Goal: Transaction & Acquisition: Purchase product/service

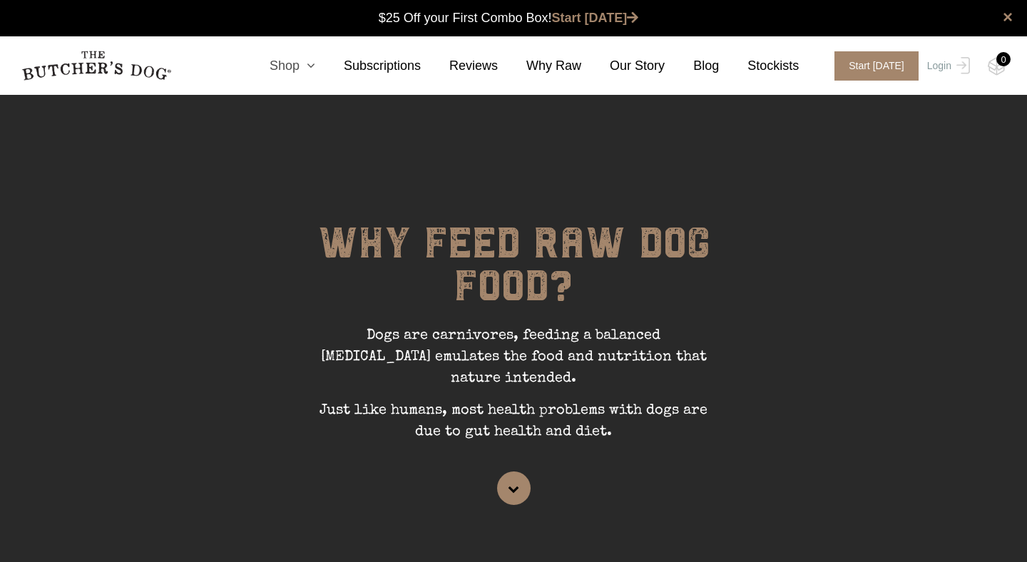
click at [295, 66] on link "Shop" at bounding box center [278, 65] width 74 height 19
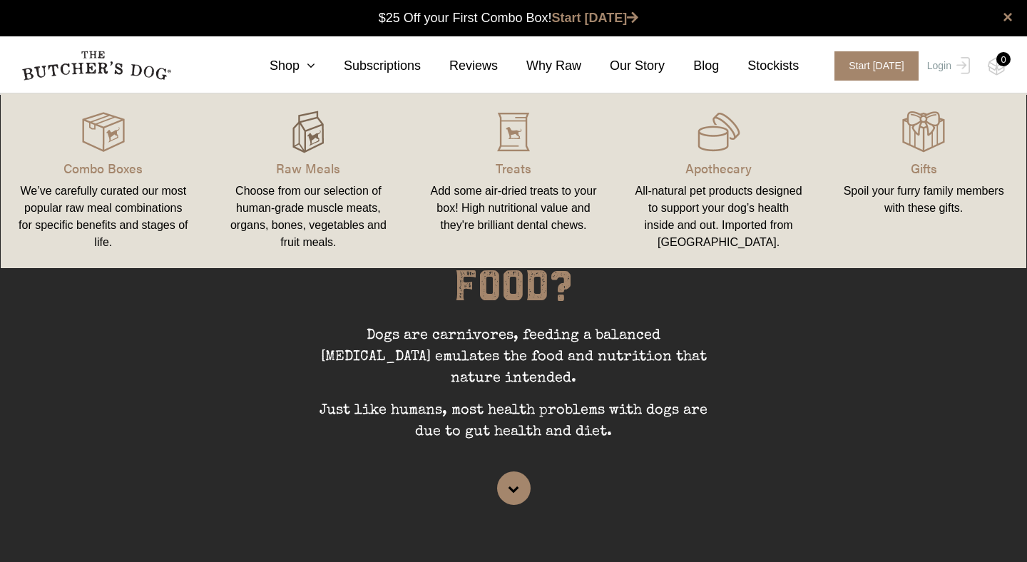
click at [304, 134] on img at bounding box center [308, 132] width 43 height 43
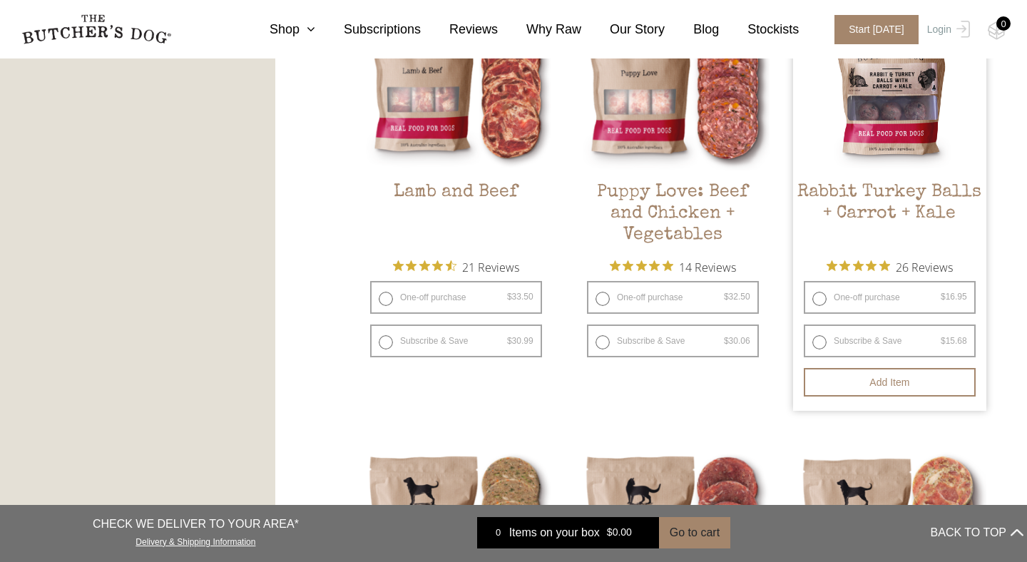
scroll to position [1328, 0]
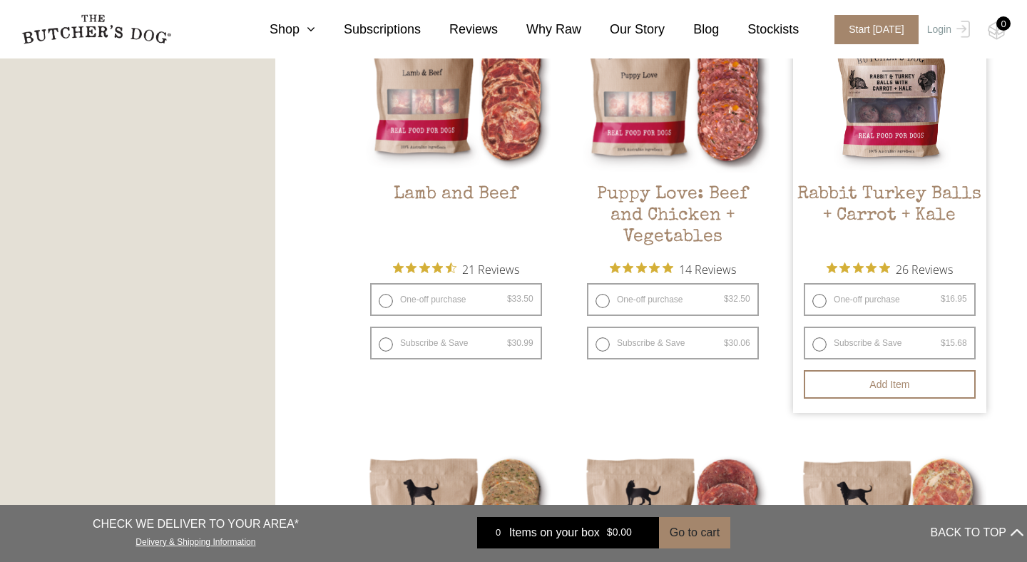
click at [818, 299] on label "One-off purchase $ 16.95 — or subscribe and save 7.5%" at bounding box center [890, 299] width 172 height 33
radio input "true"
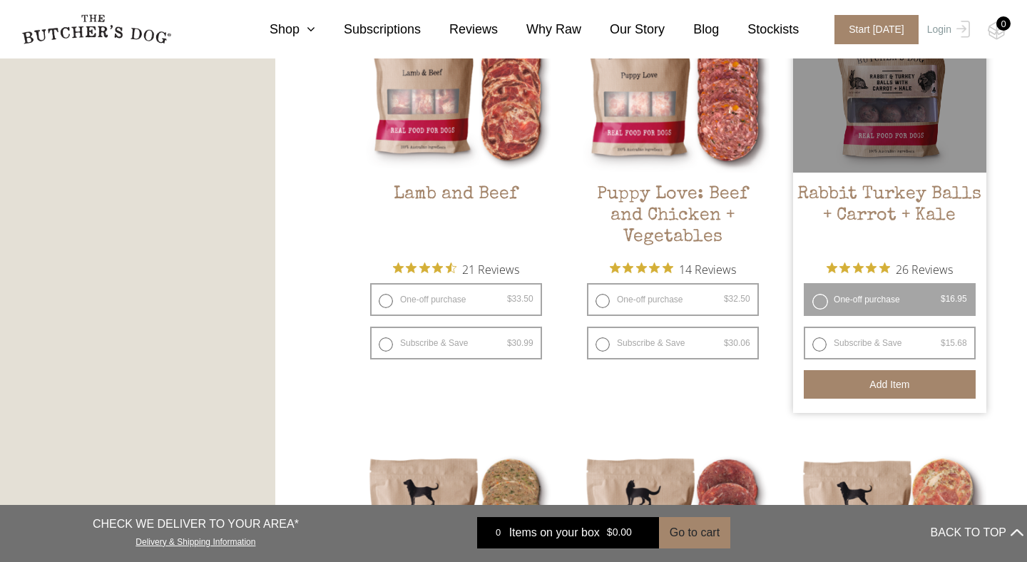
click at [858, 395] on button "Add item" at bounding box center [890, 384] width 172 height 29
click at [819, 301] on label "One-off purchase $ 16.95 — or subscribe and save 7.5%" at bounding box center [890, 299] width 172 height 33
click at [867, 384] on button "Add more" at bounding box center [890, 384] width 172 height 29
click at [876, 393] on button "Add more" at bounding box center [890, 384] width 172 height 29
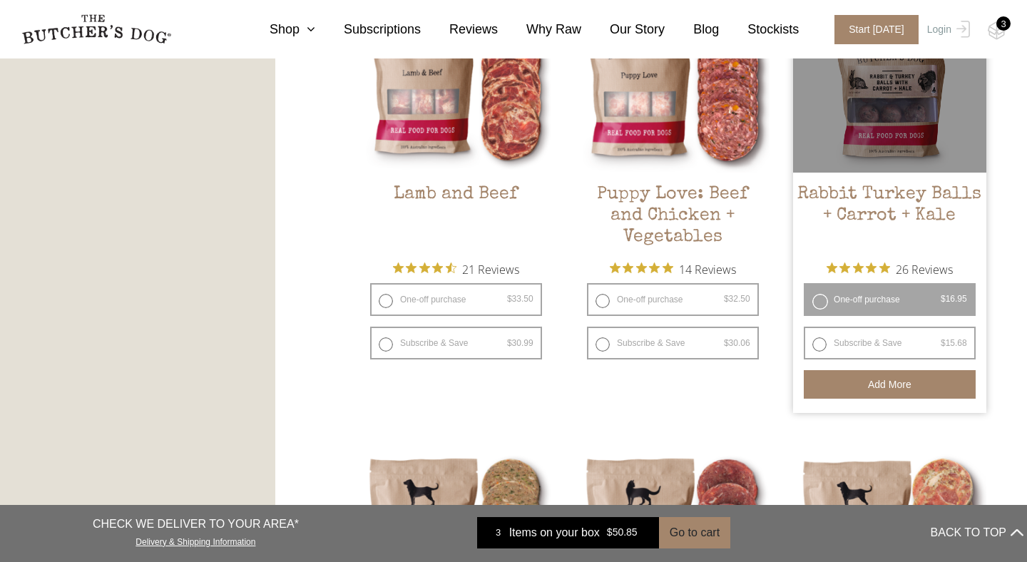
click at [876, 384] on button "Add more" at bounding box center [890, 384] width 172 height 29
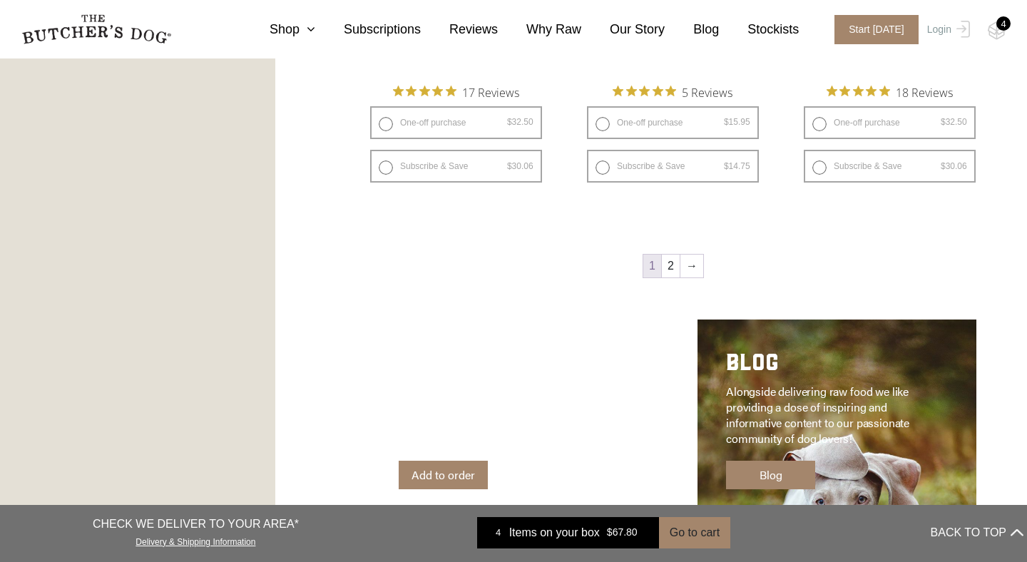
scroll to position [1993, 0]
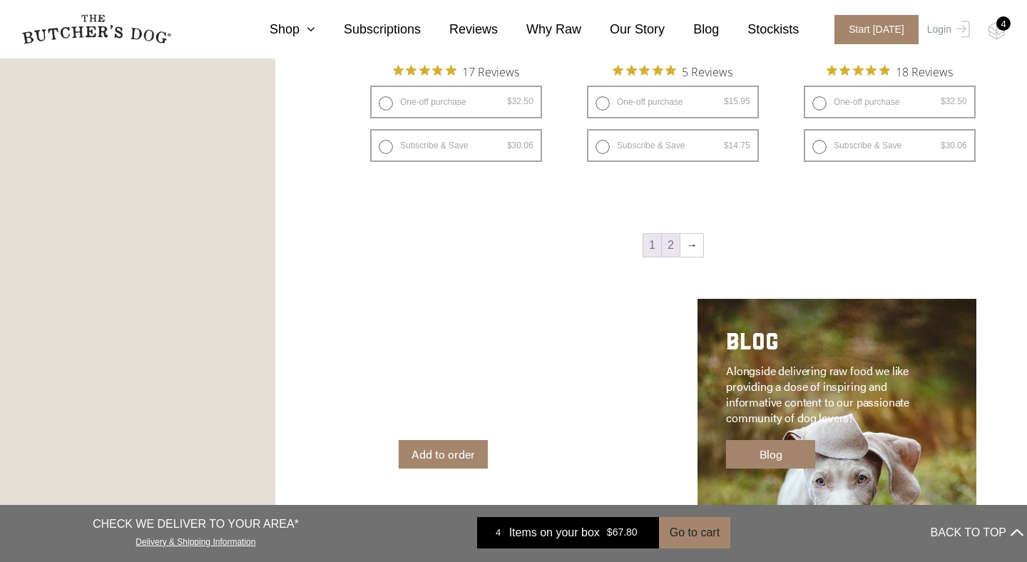
click at [666, 247] on link "2" at bounding box center [671, 245] width 18 height 23
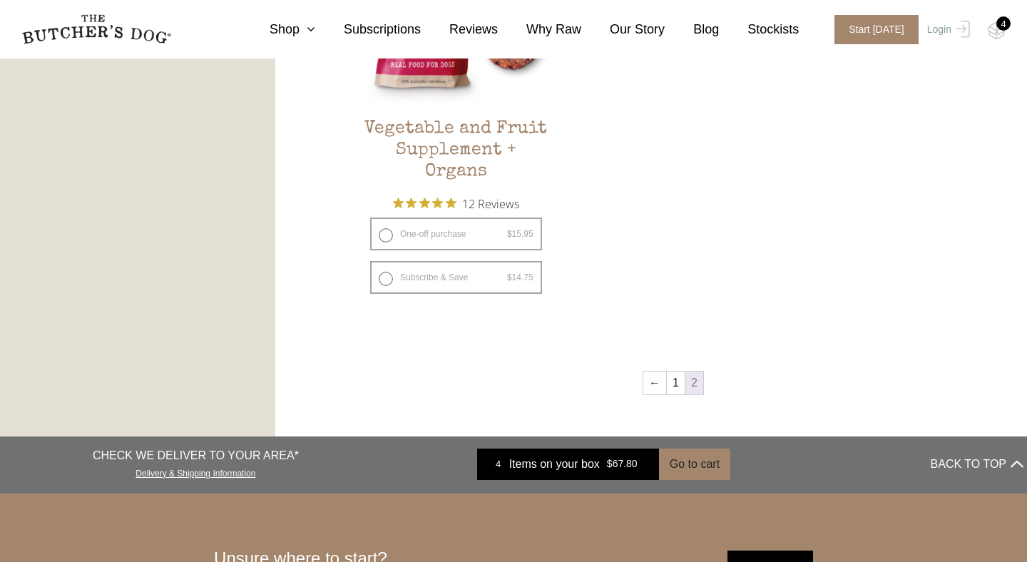
scroll to position [963, 0]
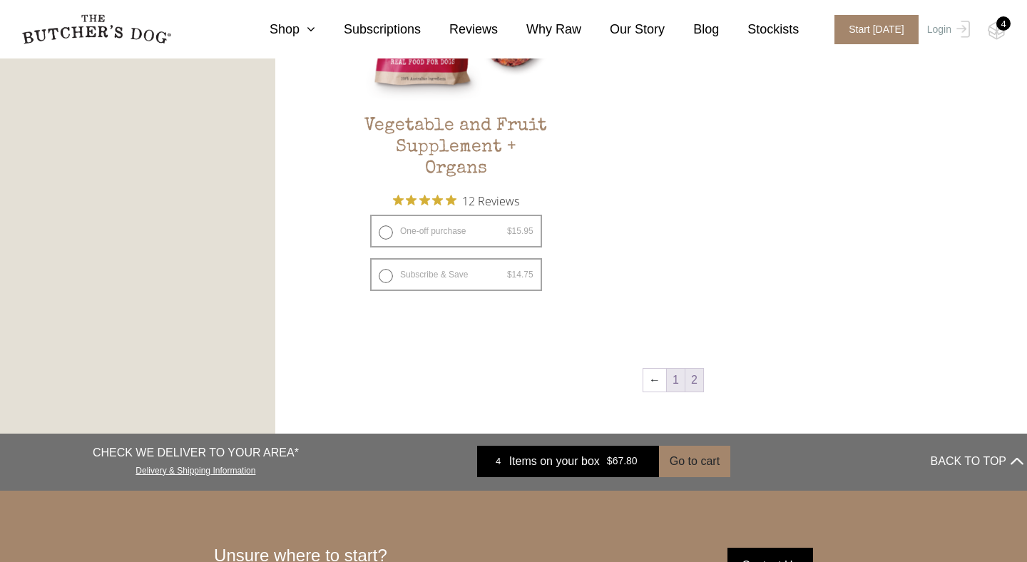
click at [675, 378] on link "1" at bounding box center [676, 380] width 18 height 23
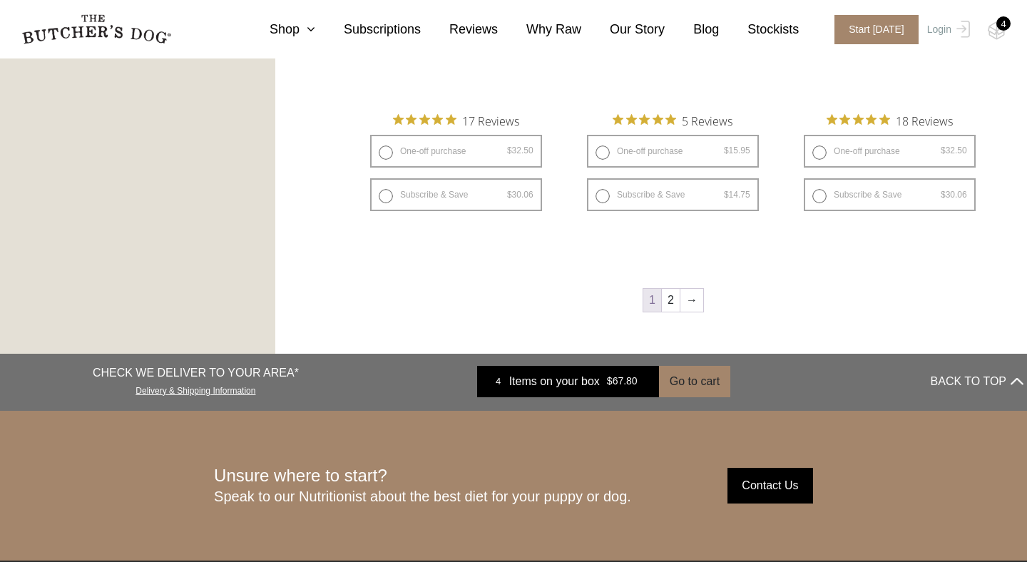
scroll to position [2010, 0]
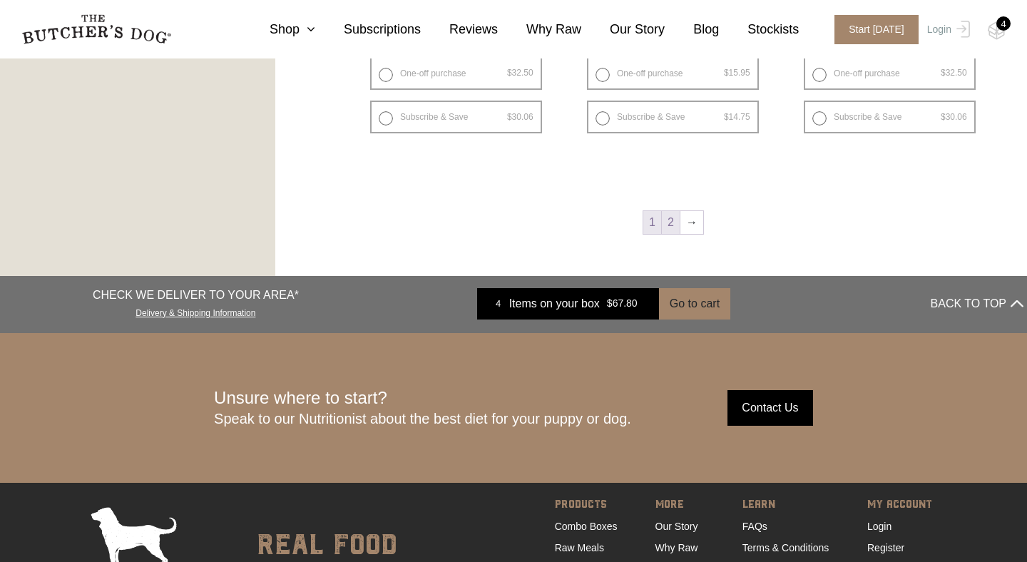
click at [670, 220] on link "2" at bounding box center [671, 222] width 18 height 23
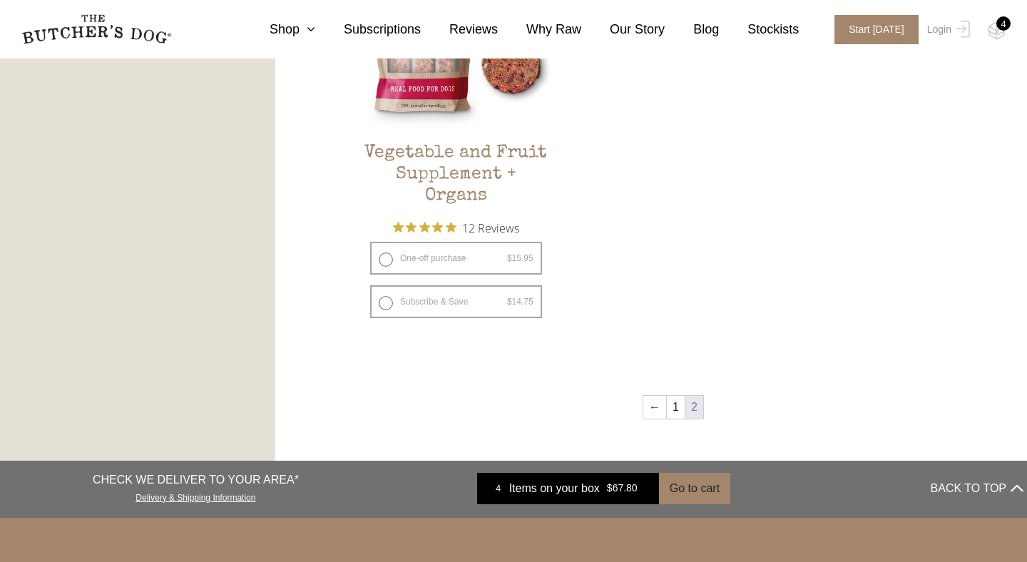
scroll to position [944, 0]
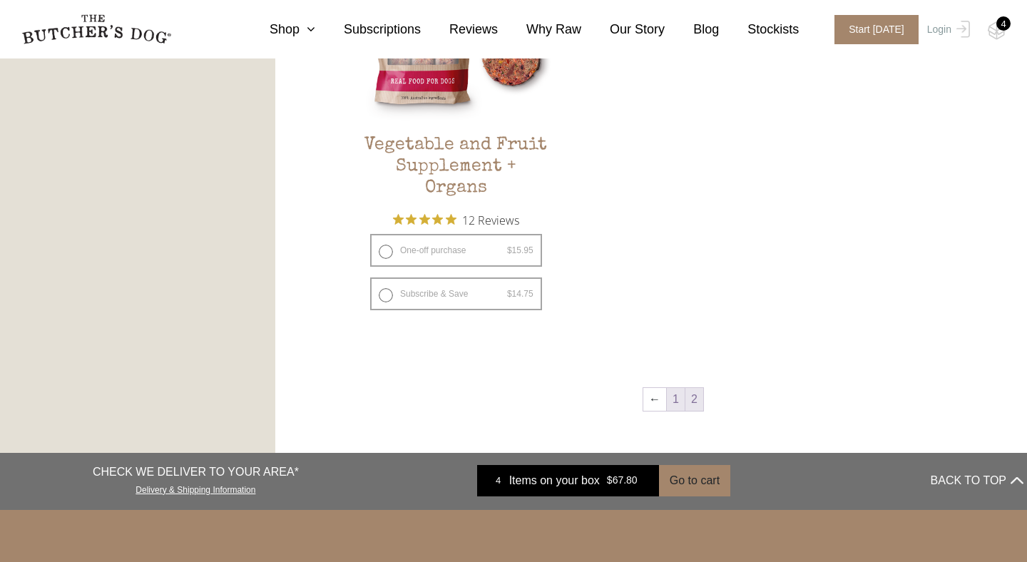
click at [677, 395] on link "1" at bounding box center [676, 399] width 18 height 23
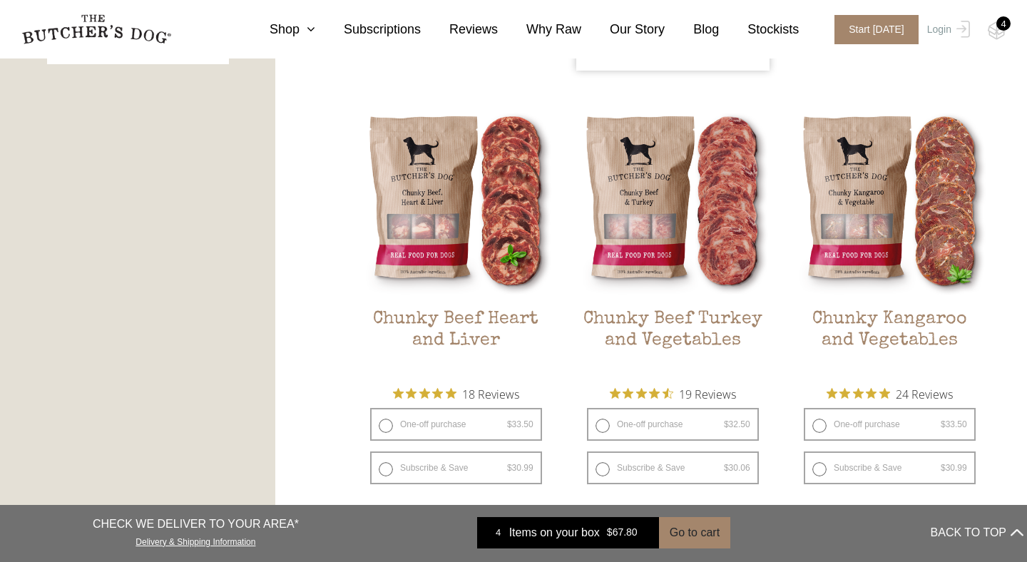
scroll to position [840, 0]
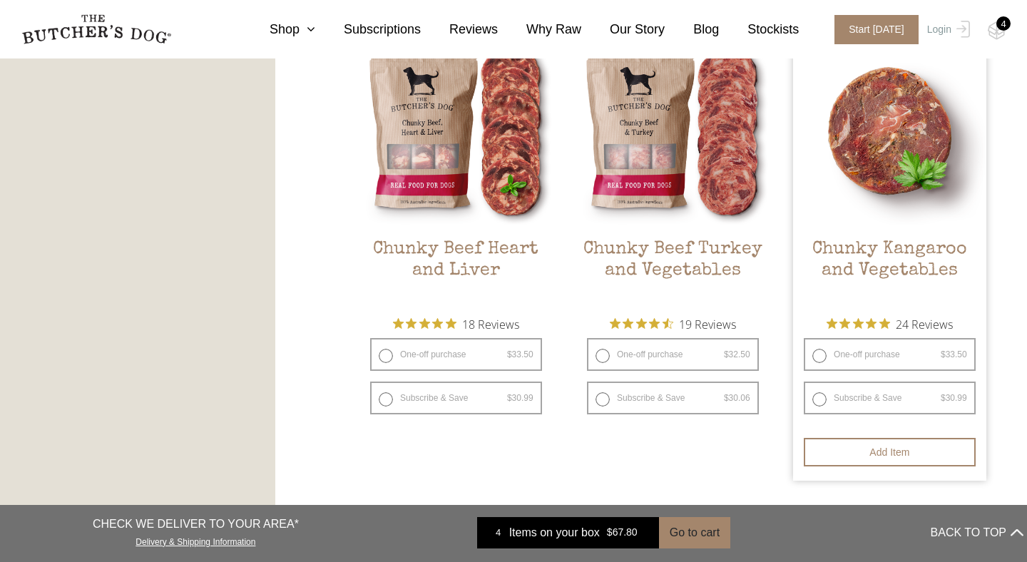
click at [823, 353] on label "One-off purchase $ 33.50 — or subscribe and save 7.5%" at bounding box center [890, 354] width 172 height 33
radio input "true"
click at [808, 302] on h2 "Chunky Kangaroo and Vegetables" at bounding box center [889, 272] width 193 height 67
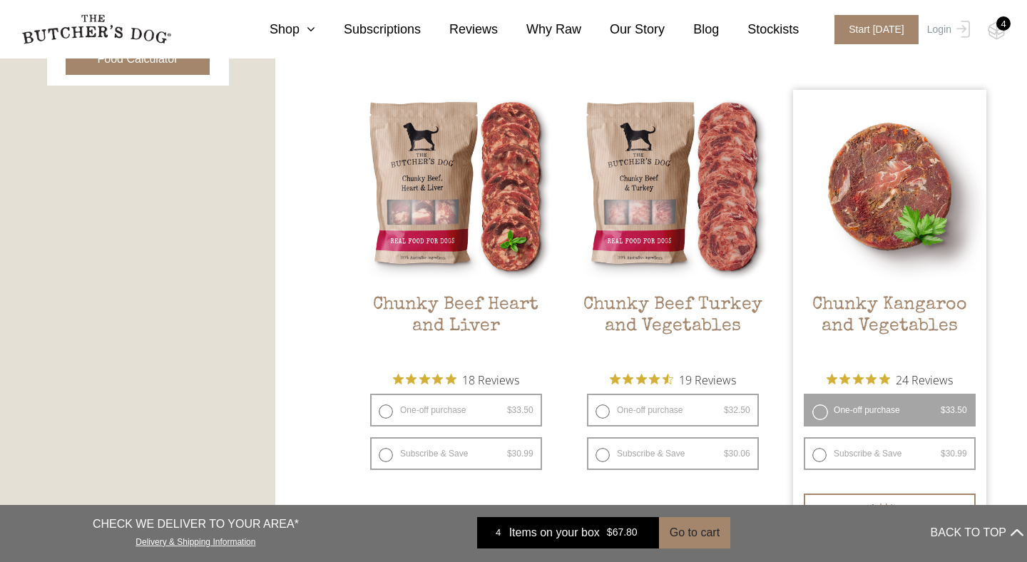
scroll to position [860, 0]
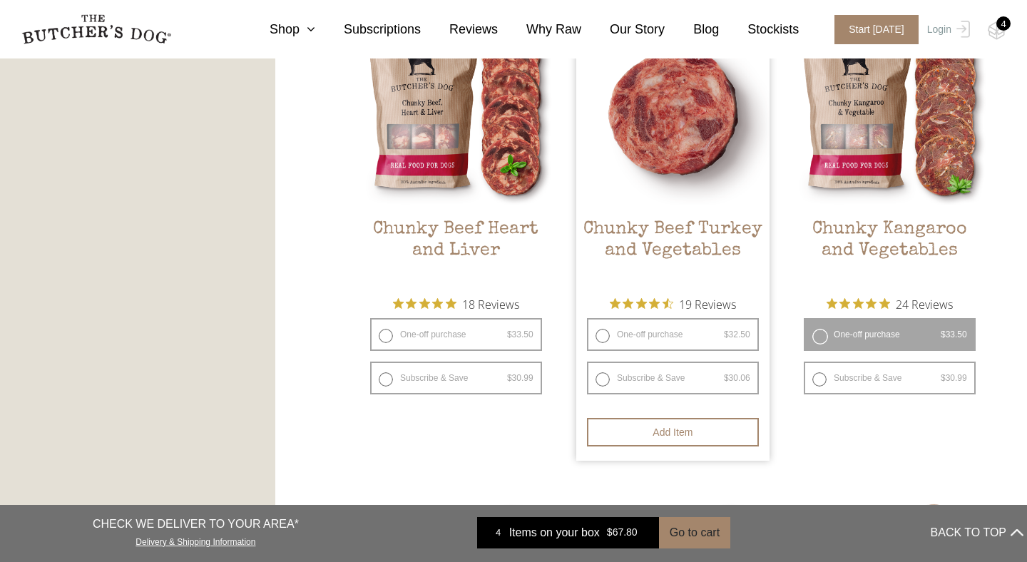
click at [606, 332] on label "One-off purchase $ 32.50 — or subscribe and save 7.5%" at bounding box center [673, 334] width 172 height 33
radio input "true"
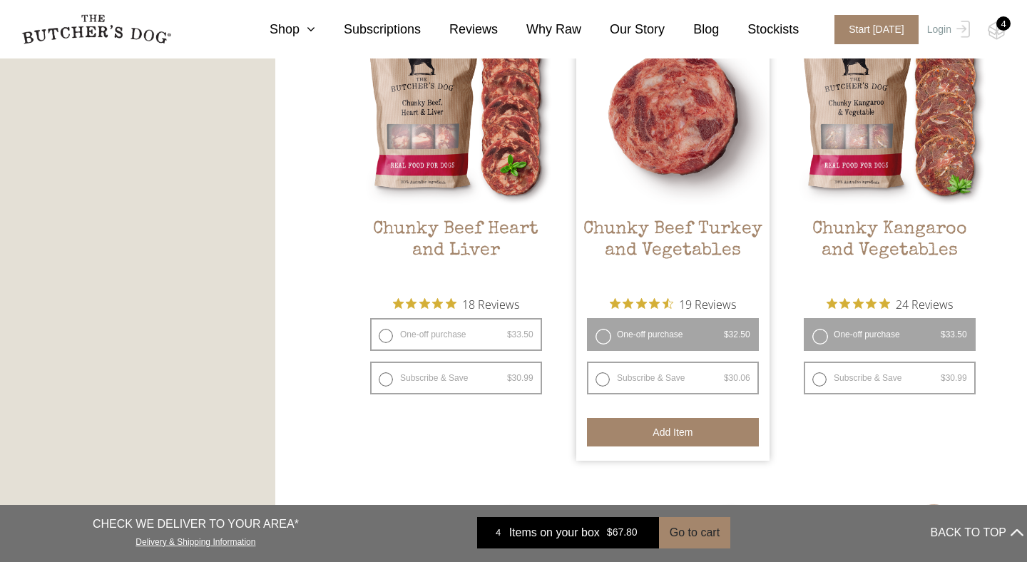
click at [675, 427] on button "Add item" at bounding box center [673, 432] width 172 height 29
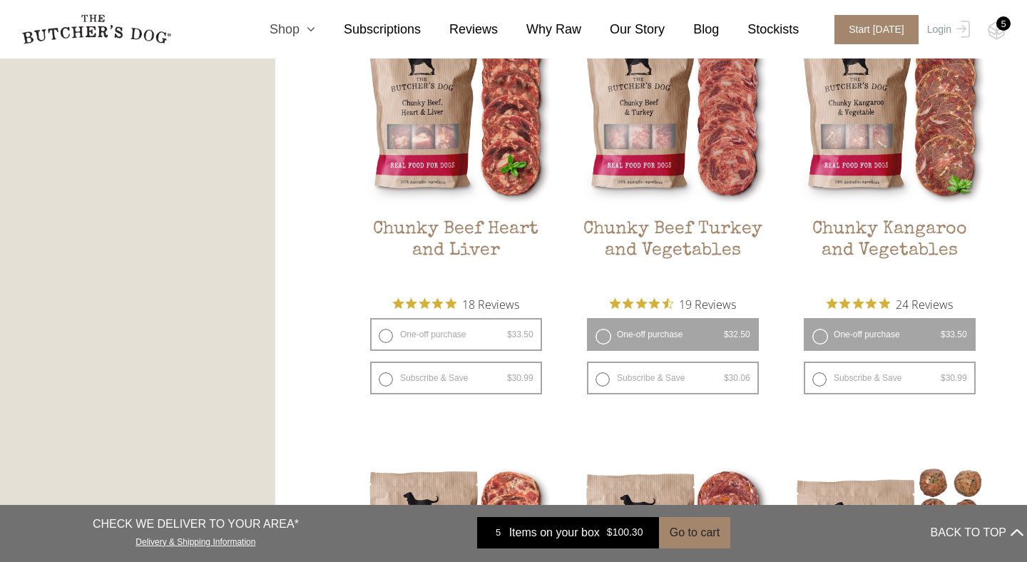
click at [297, 28] on link "Shop" at bounding box center [278, 29] width 74 height 19
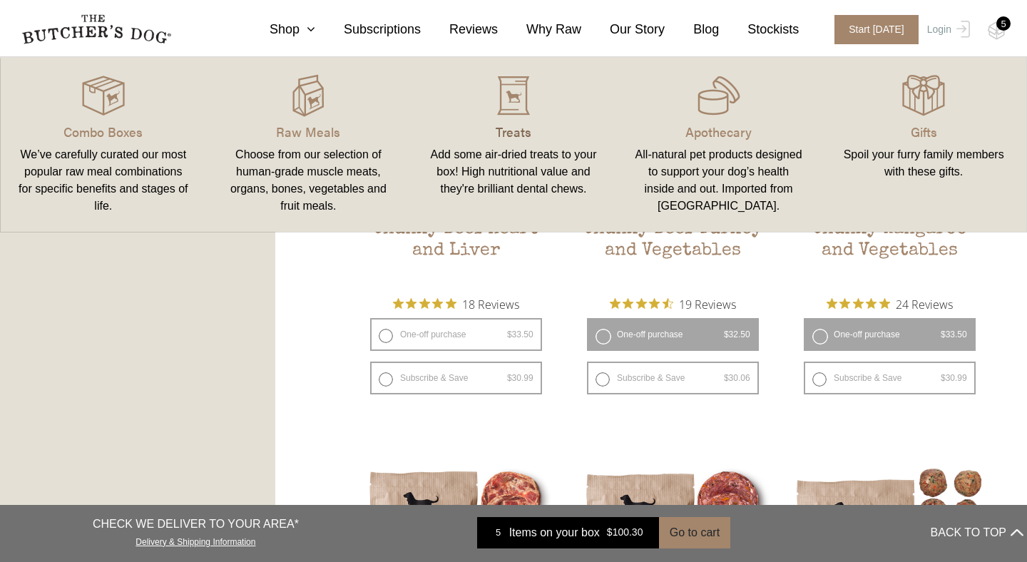
click at [513, 132] on p "Treats" at bounding box center [513, 131] width 171 height 19
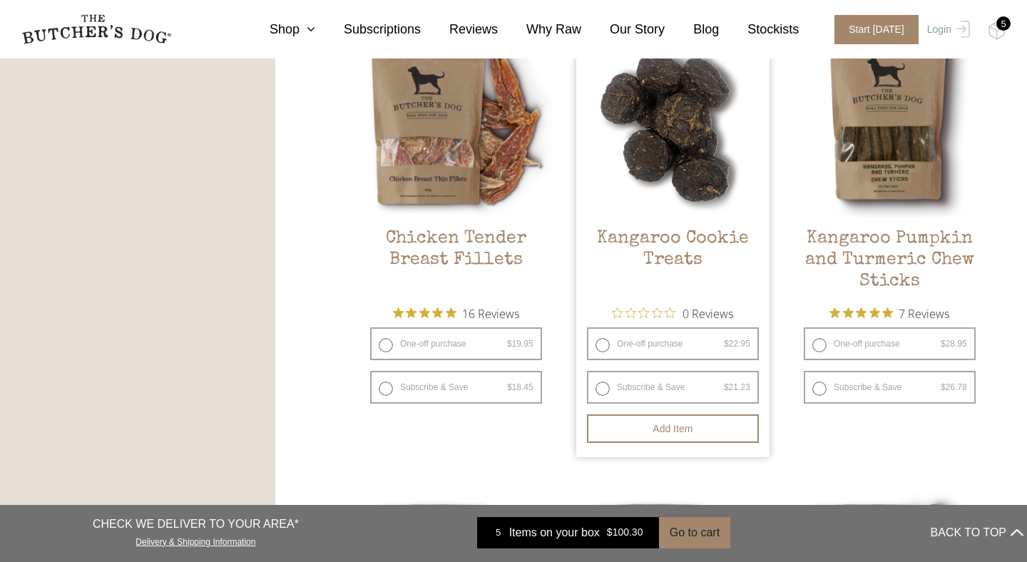
scroll to position [910, 0]
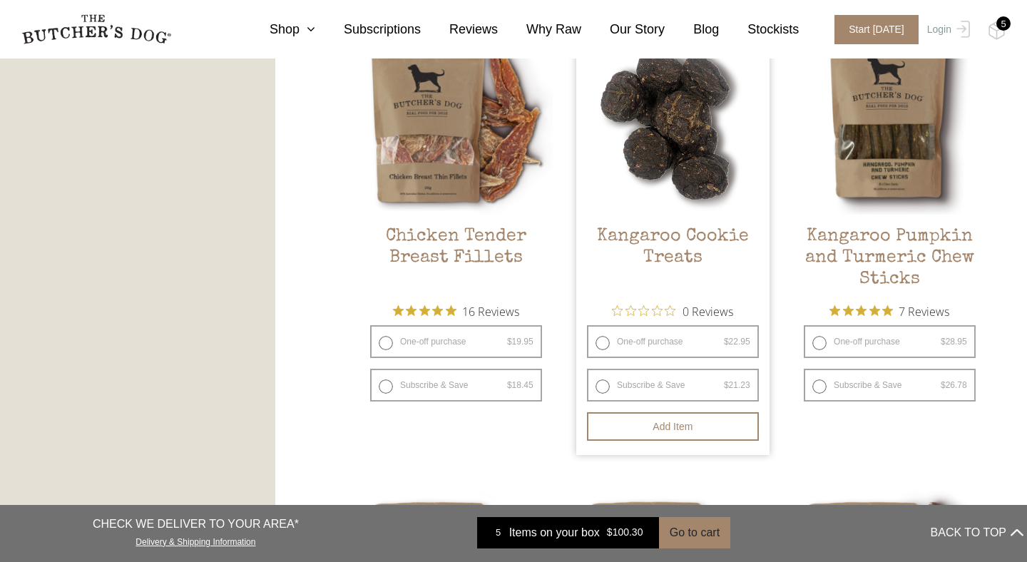
click at [603, 340] on label "One-off purchase $ 22.95 — or subscribe and save 7.5%" at bounding box center [673, 341] width 172 height 33
radio input "true"
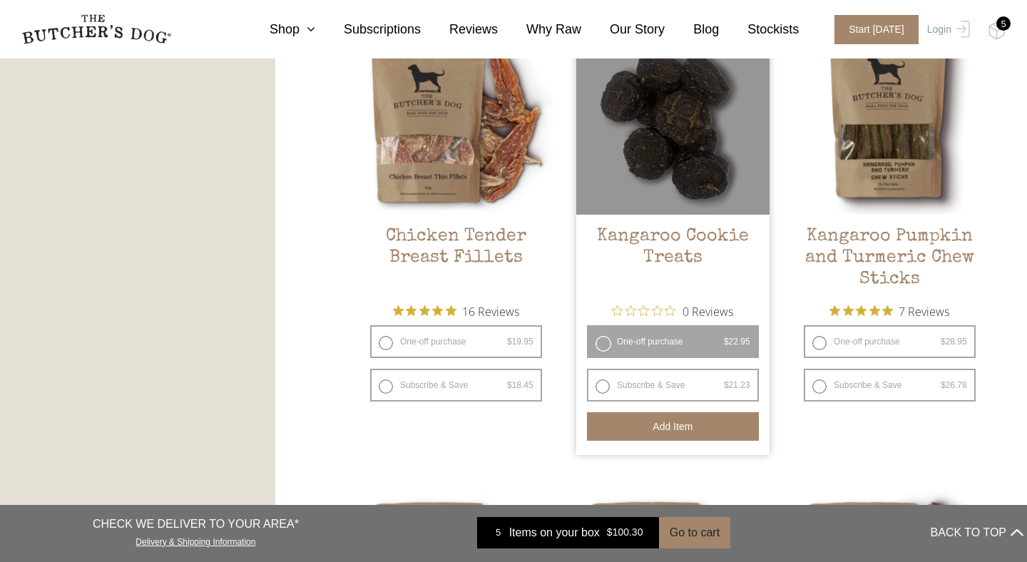
click at [665, 427] on button "Add item" at bounding box center [673, 426] width 172 height 29
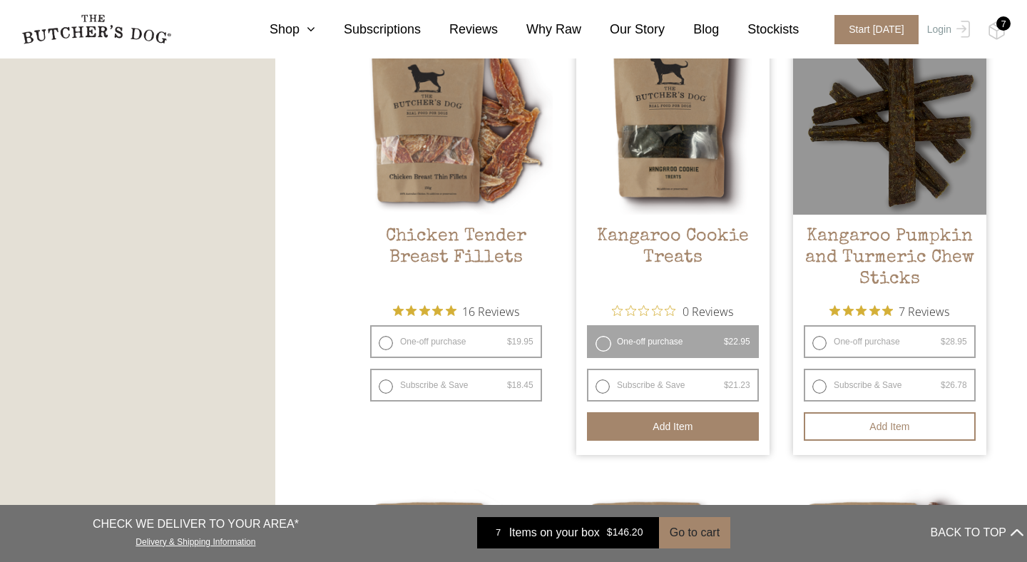
click at [821, 341] on label "One-off purchase $ 28.95 — or subscribe and save 7.5%" at bounding box center [890, 341] width 172 height 33
radio input "true"
radio input "false"
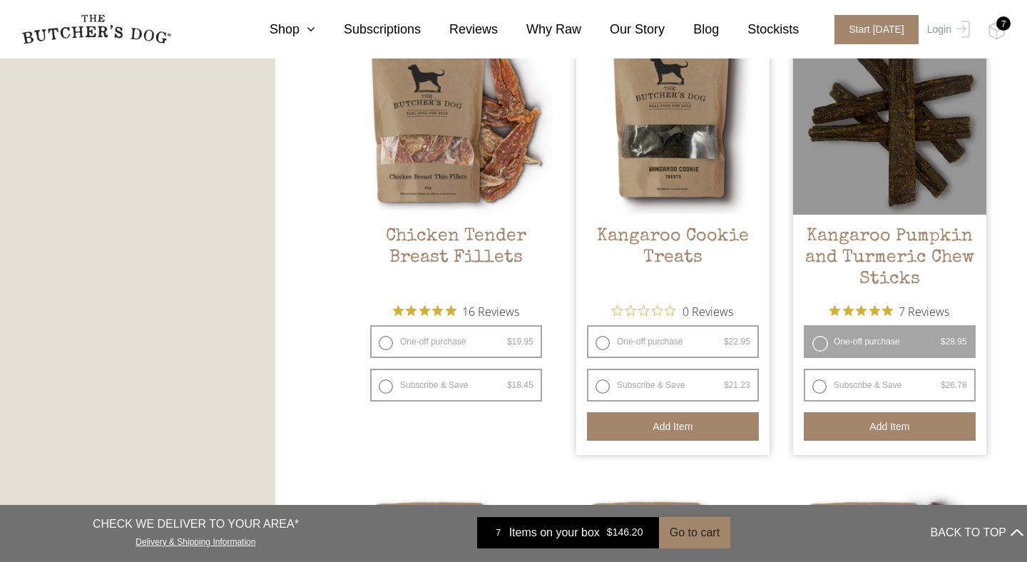
click at [877, 432] on button "Add item" at bounding box center [890, 426] width 172 height 29
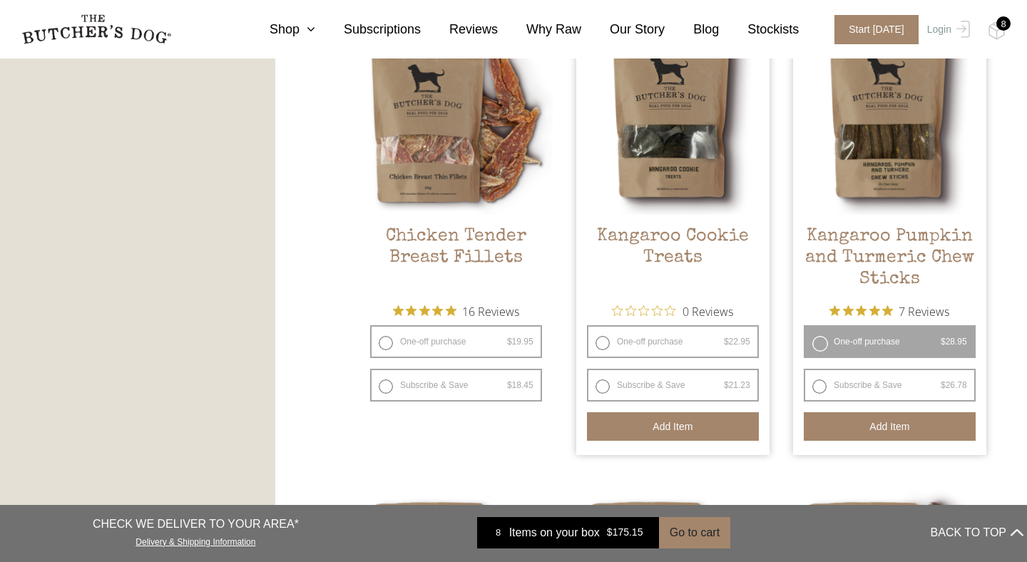
scroll to position [912, 0]
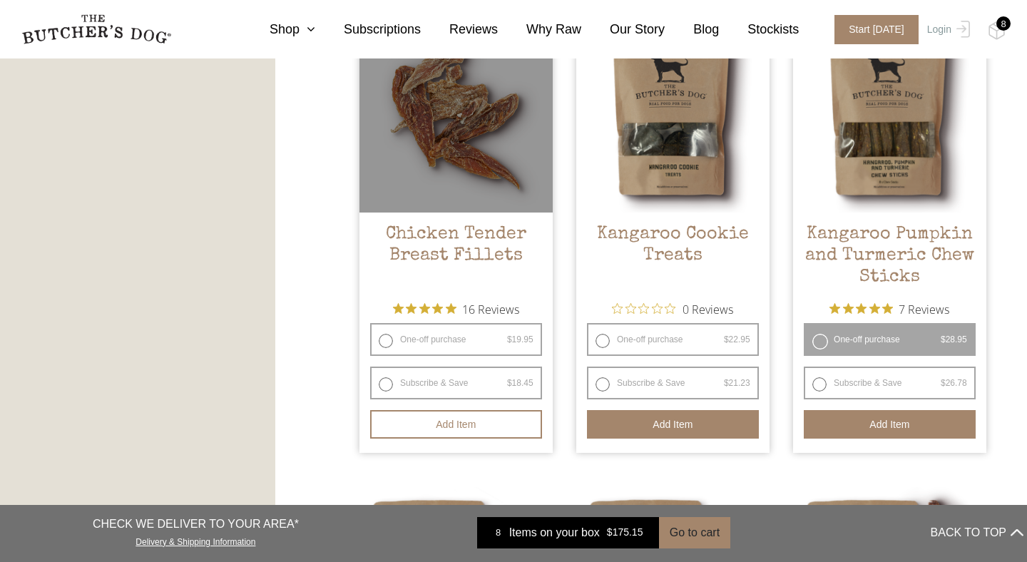
click at [384, 337] on label "One-off purchase $ 19.95 — or subscribe and save 7.5%" at bounding box center [456, 339] width 172 height 33
radio input "true"
radio input "false"
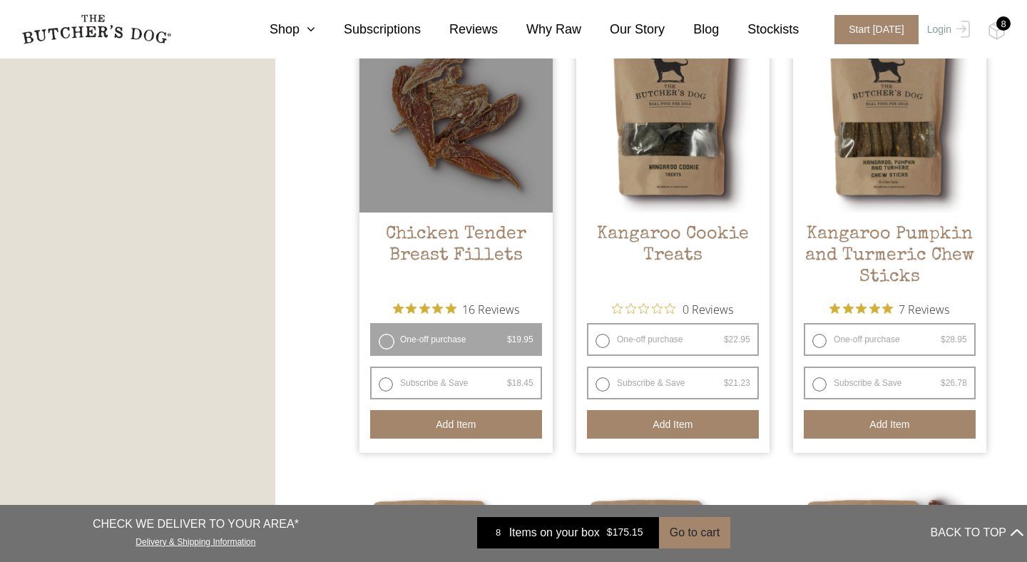
click at [440, 414] on button "Add item" at bounding box center [456, 424] width 172 height 29
click at [446, 424] on button "Add item" at bounding box center [456, 424] width 172 height 29
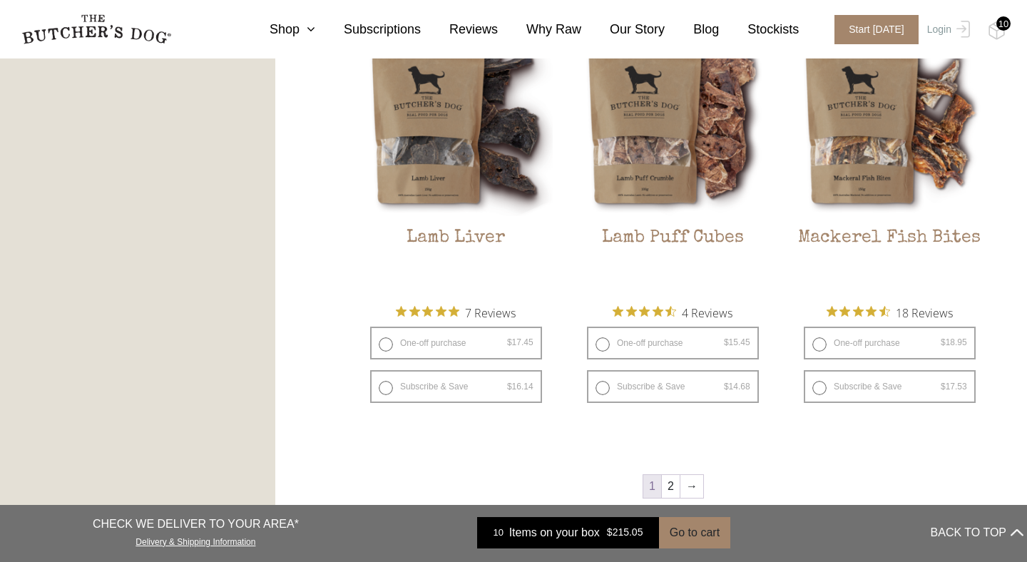
scroll to position [1816, 0]
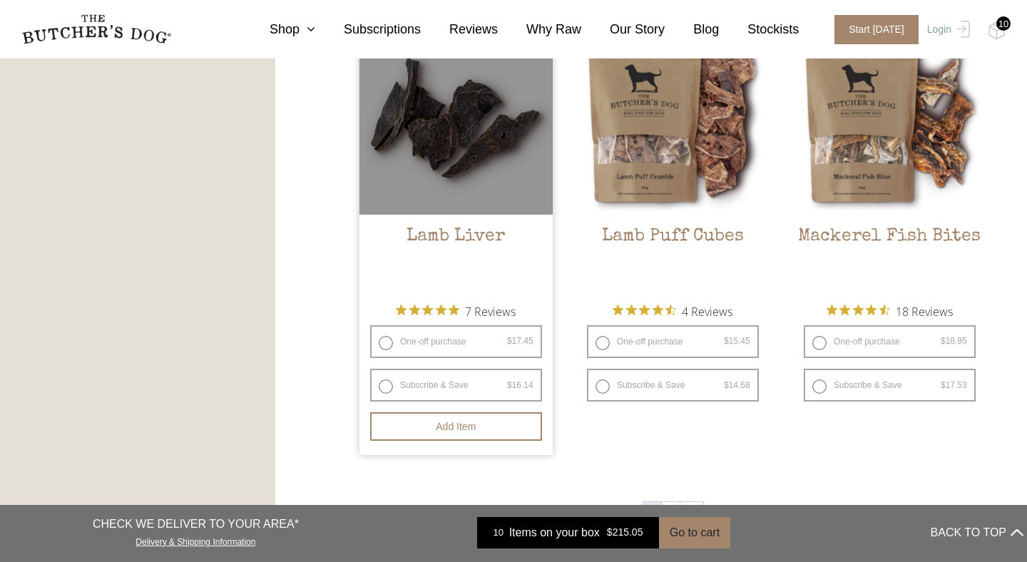
click at [386, 345] on label "One-off purchase $ 17.45 — or subscribe and save 7.5%" at bounding box center [456, 341] width 172 height 33
radio input "true"
radio input "false"
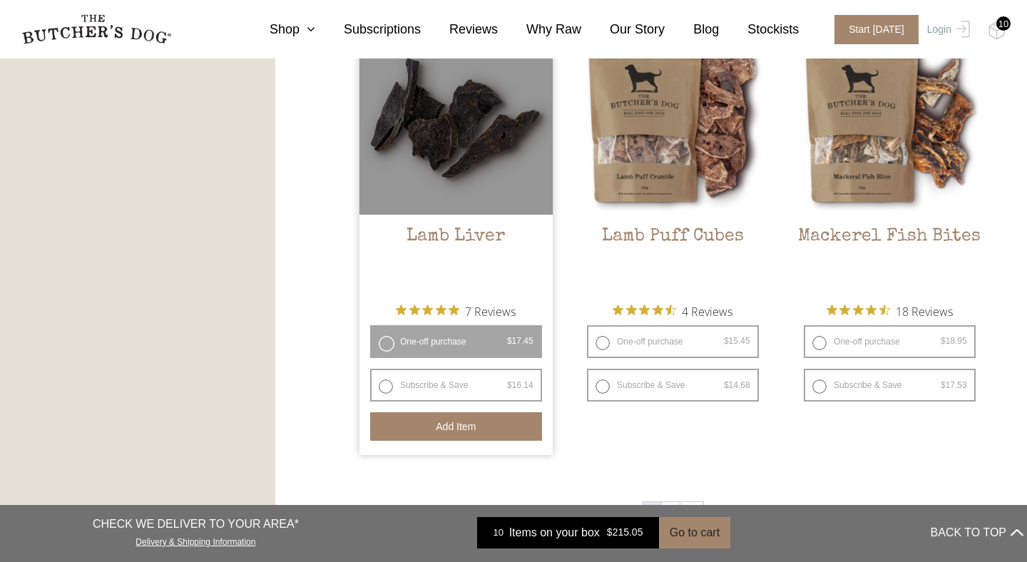
click at [450, 427] on button "Add item" at bounding box center [456, 426] width 172 height 29
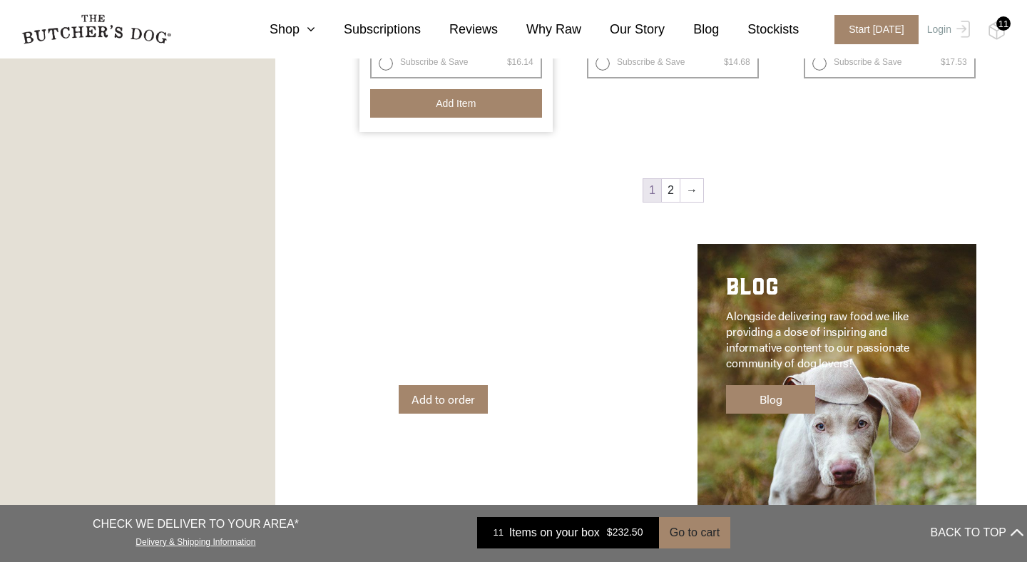
scroll to position [2174, 0]
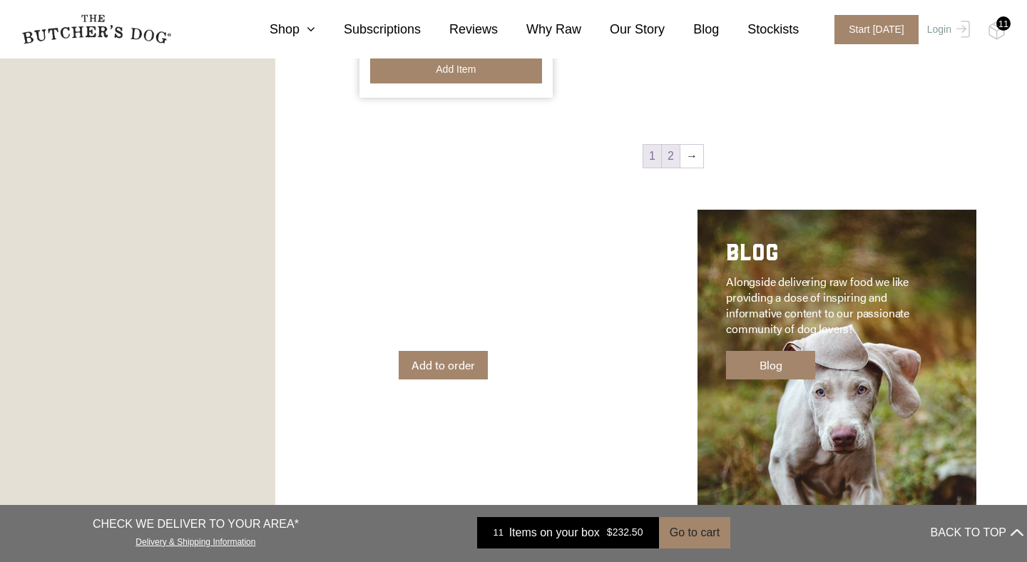
click at [667, 156] on link "2" at bounding box center [671, 156] width 18 height 23
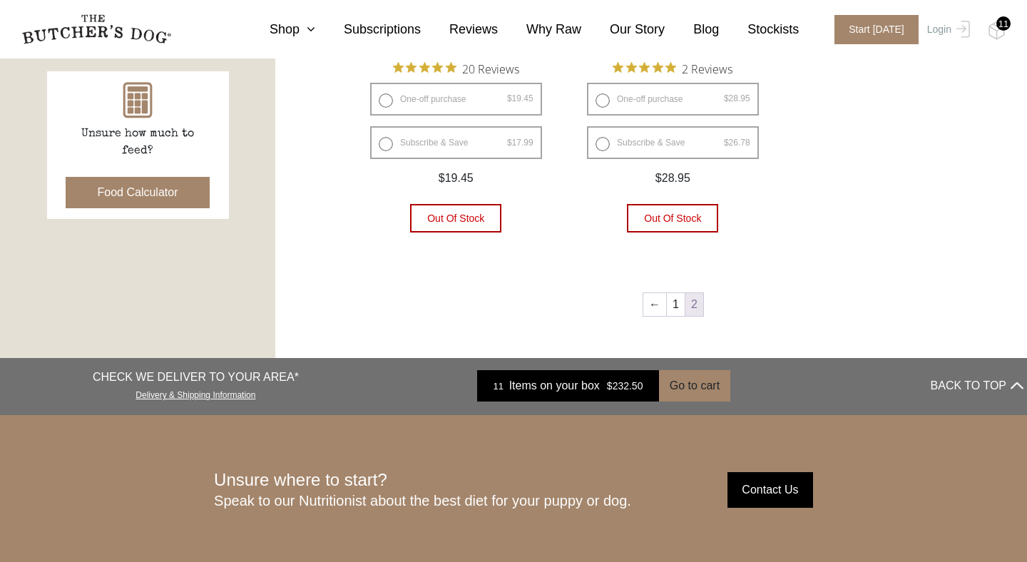
scroll to position [660, 0]
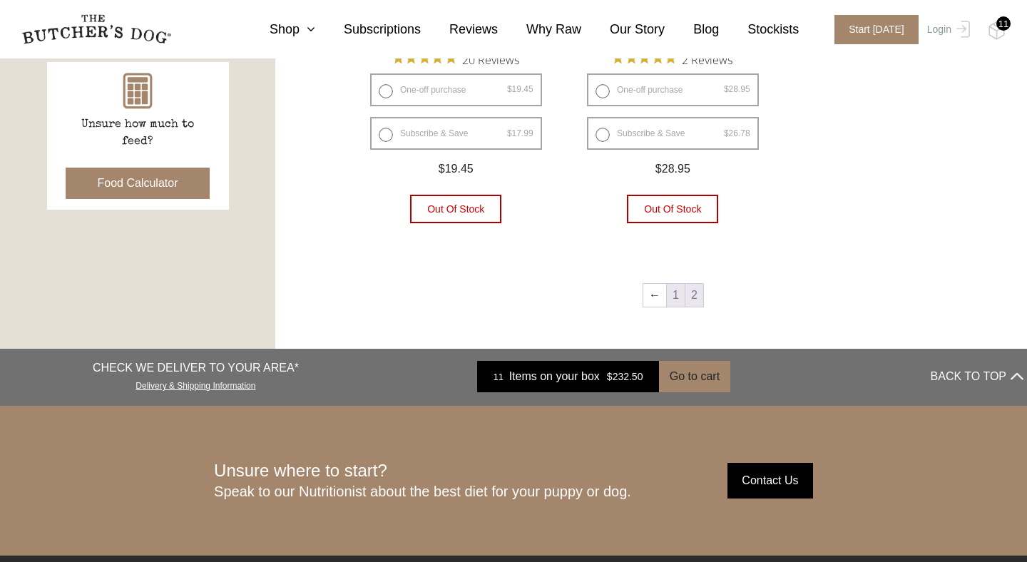
click at [673, 291] on link "1" at bounding box center [676, 295] width 18 height 23
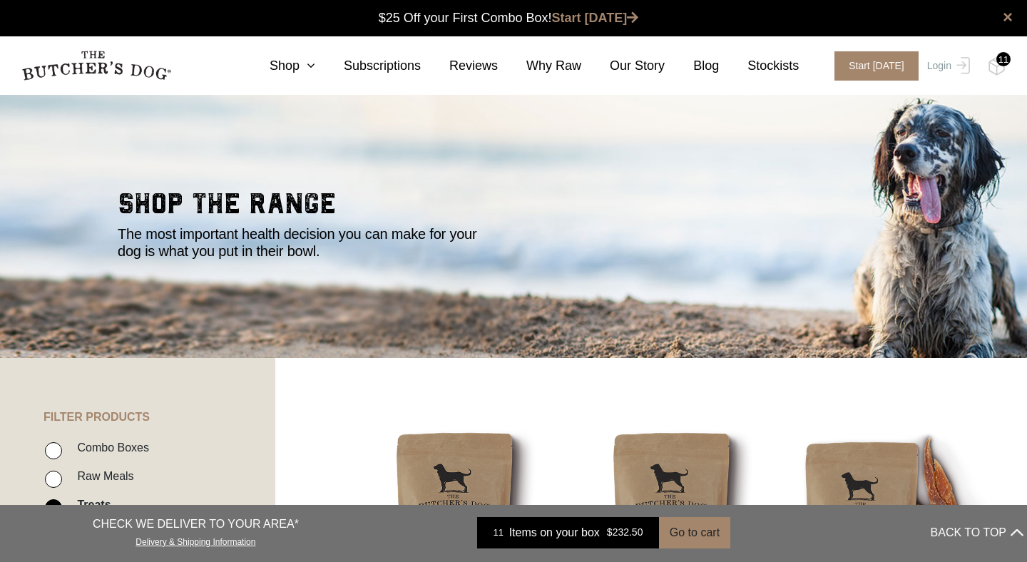
click at [999, 61] on div "11" at bounding box center [1004, 59] width 14 height 14
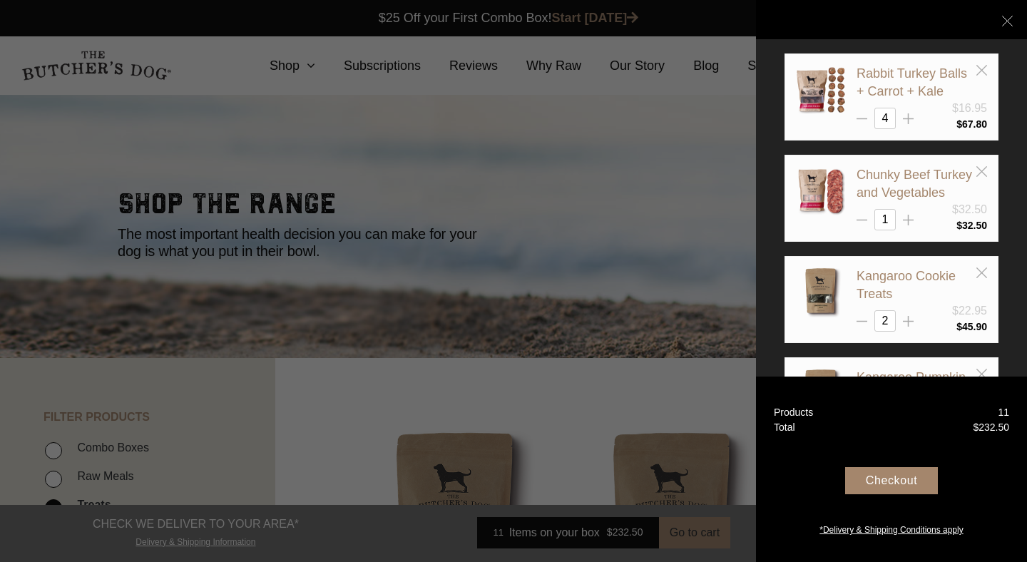
click at [887, 478] on div "Checkout" at bounding box center [891, 480] width 93 height 27
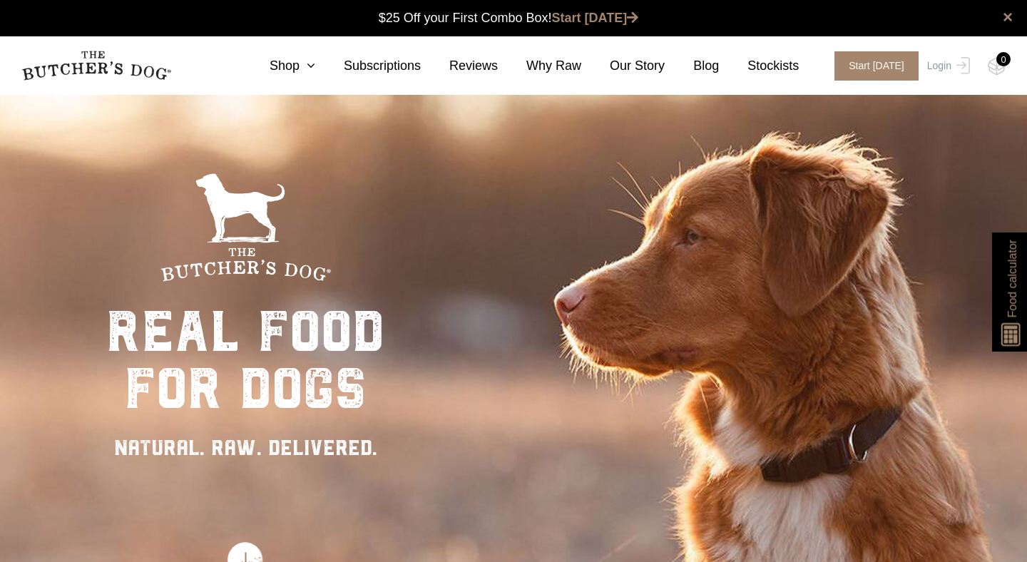
scroll to position [1, 0]
click at [291, 64] on link "Shop" at bounding box center [278, 65] width 74 height 19
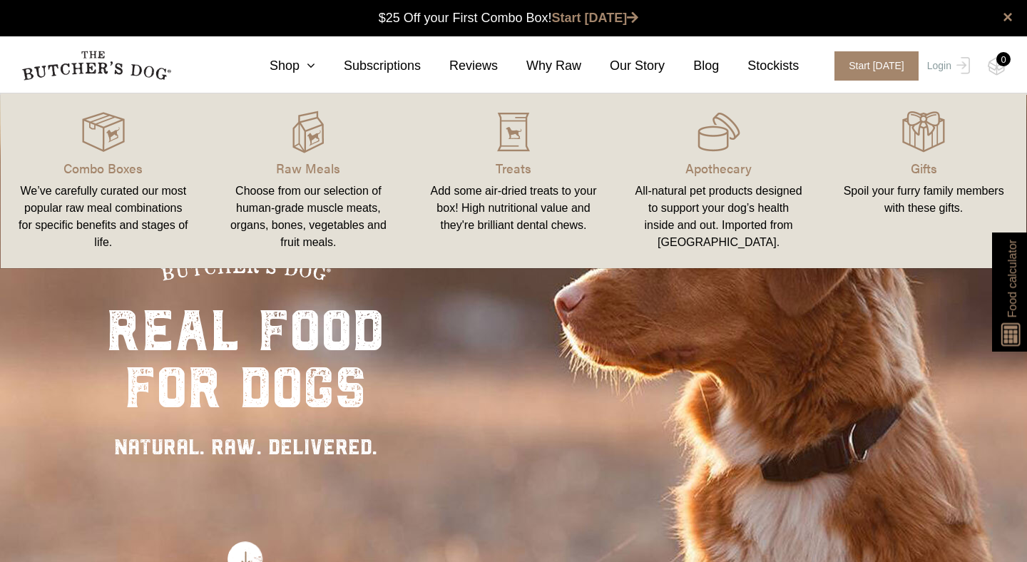
click at [468, 382] on div "real food for dogs NATURAL. RAW. DELIVERED." at bounding box center [513, 374] width 1027 height 562
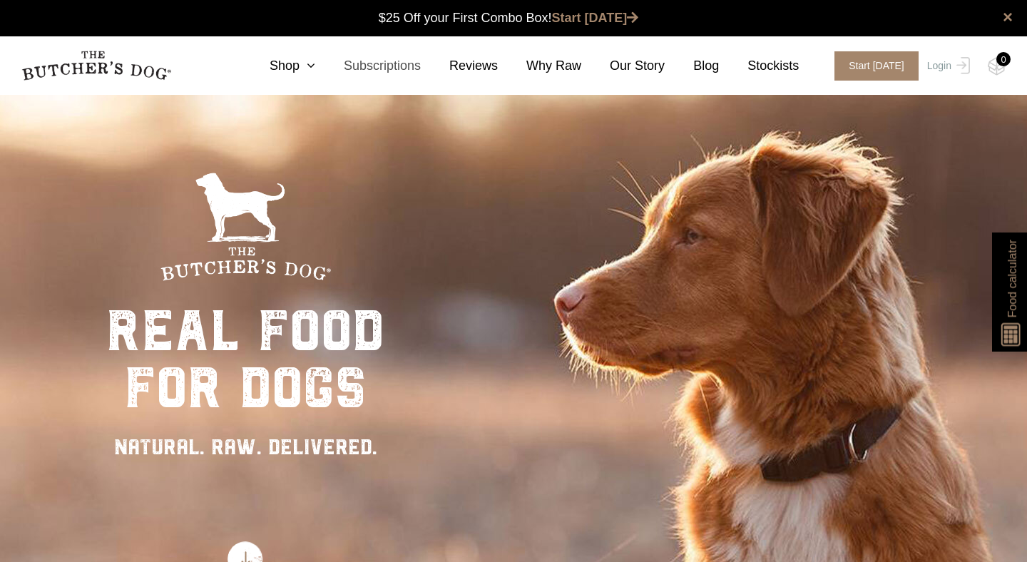
click at [392, 61] on link "Subscriptions" at bounding box center [368, 65] width 106 height 19
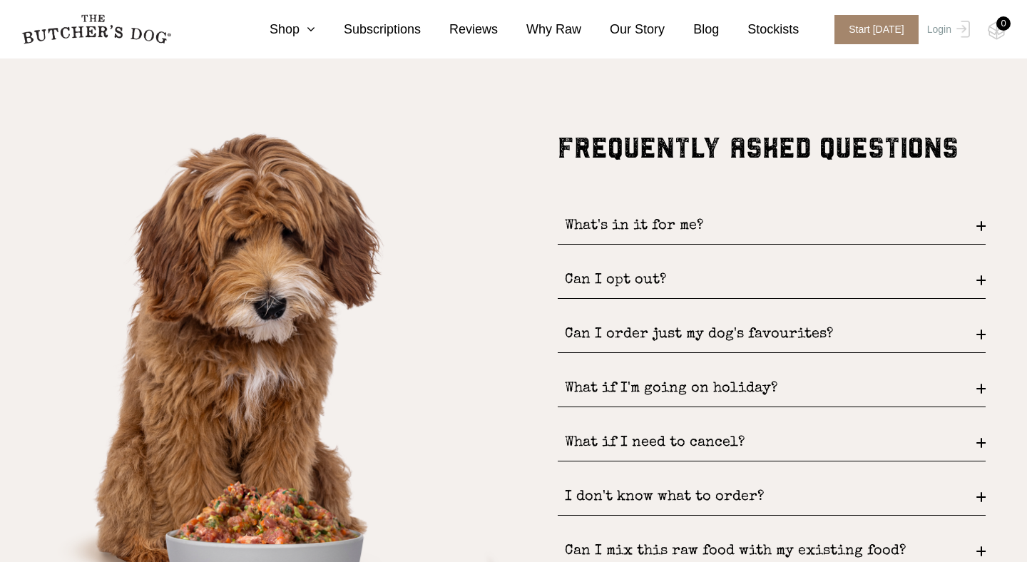
scroll to position [1692, 0]
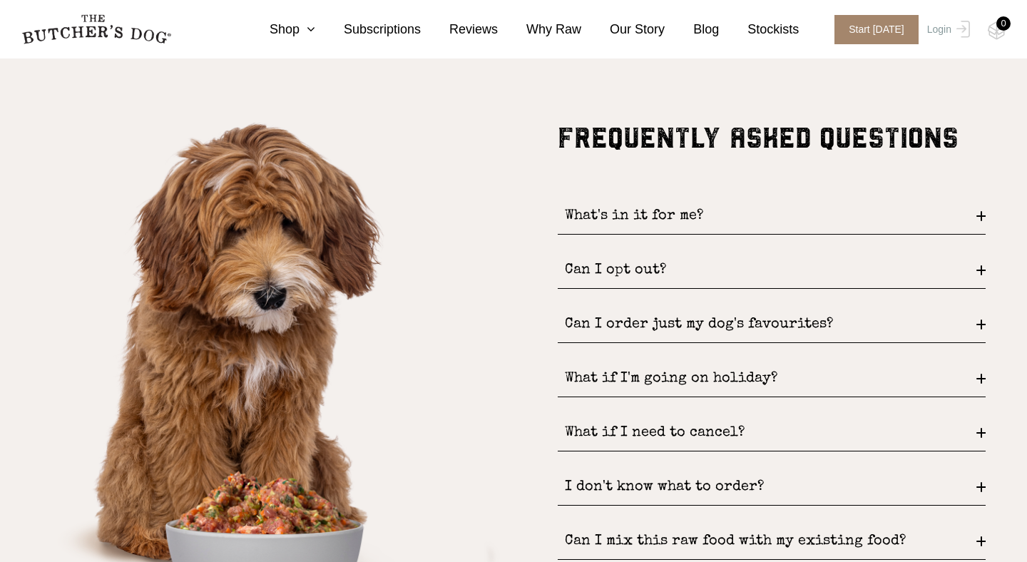
click at [618, 258] on div "Can I opt out?" at bounding box center [772, 271] width 428 height 36
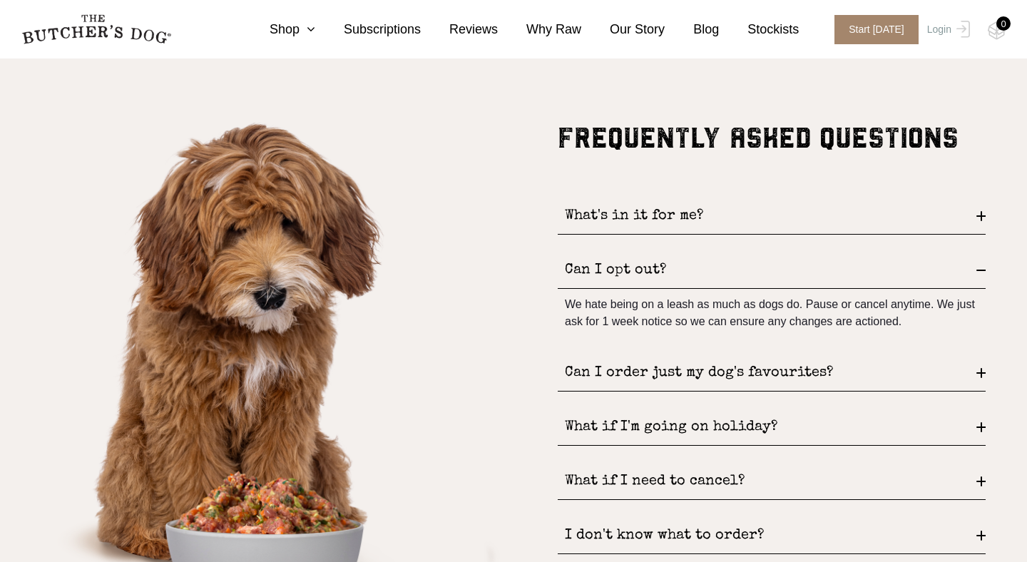
click at [644, 371] on div "Can I order just my dog's favourites?" at bounding box center [772, 373] width 428 height 36
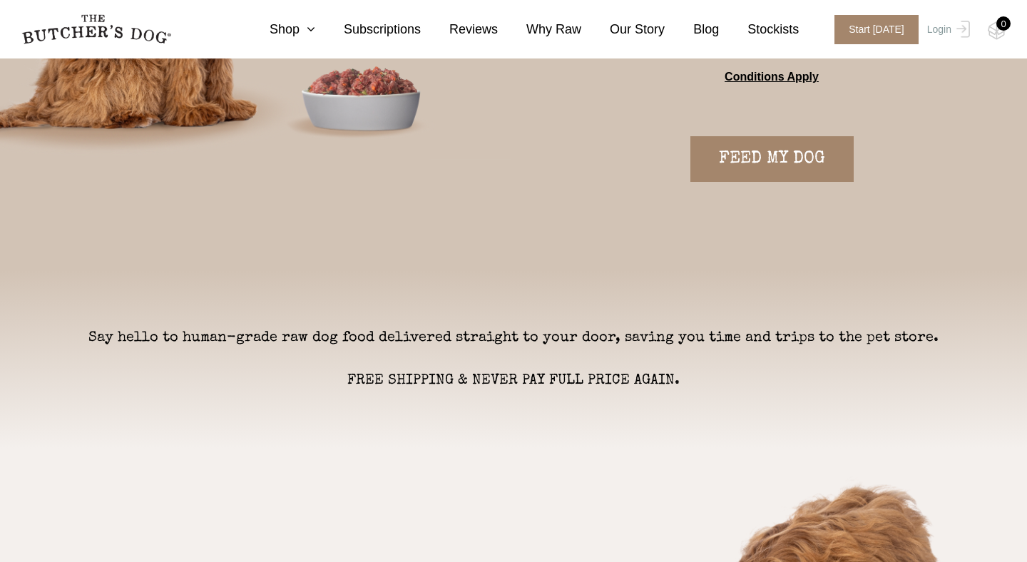
scroll to position [0, 0]
